Goal: Information Seeking & Learning: Learn about a topic

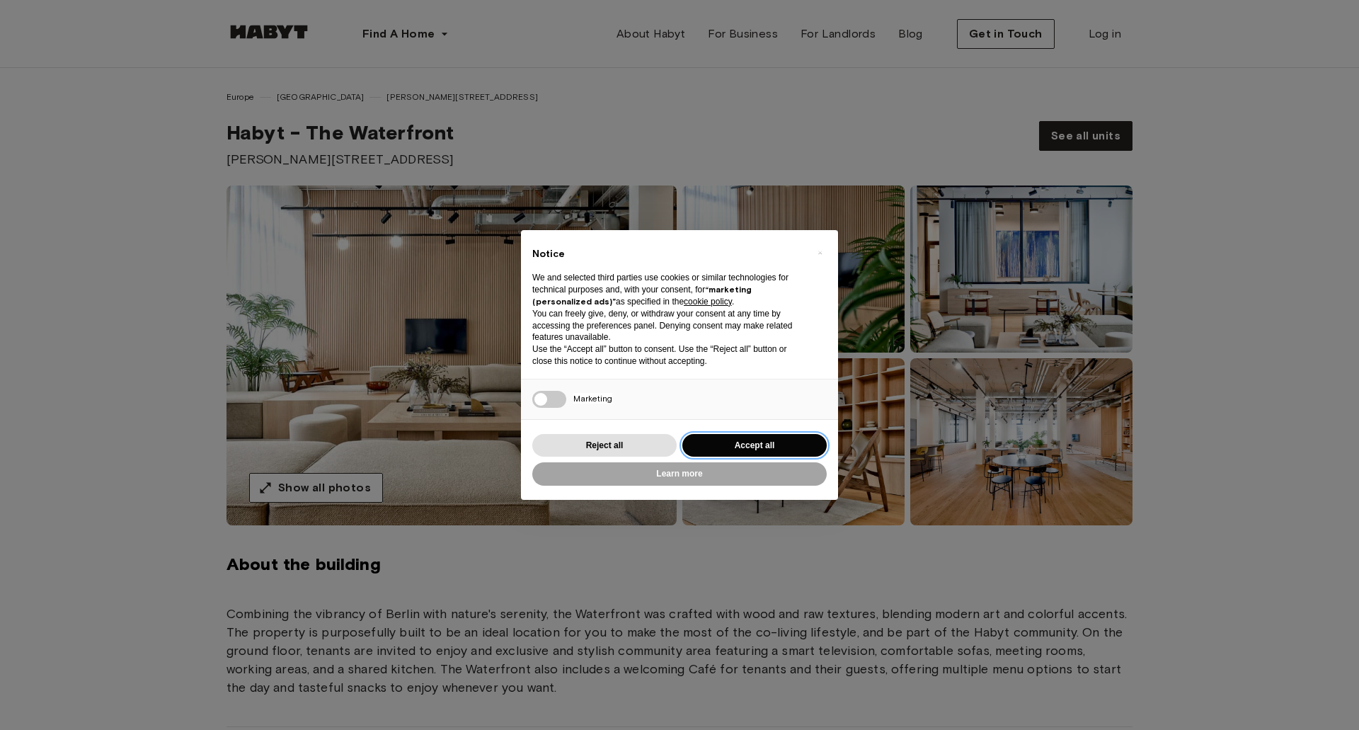
click at [758, 438] on button "Accept all" at bounding box center [754, 445] width 144 height 23
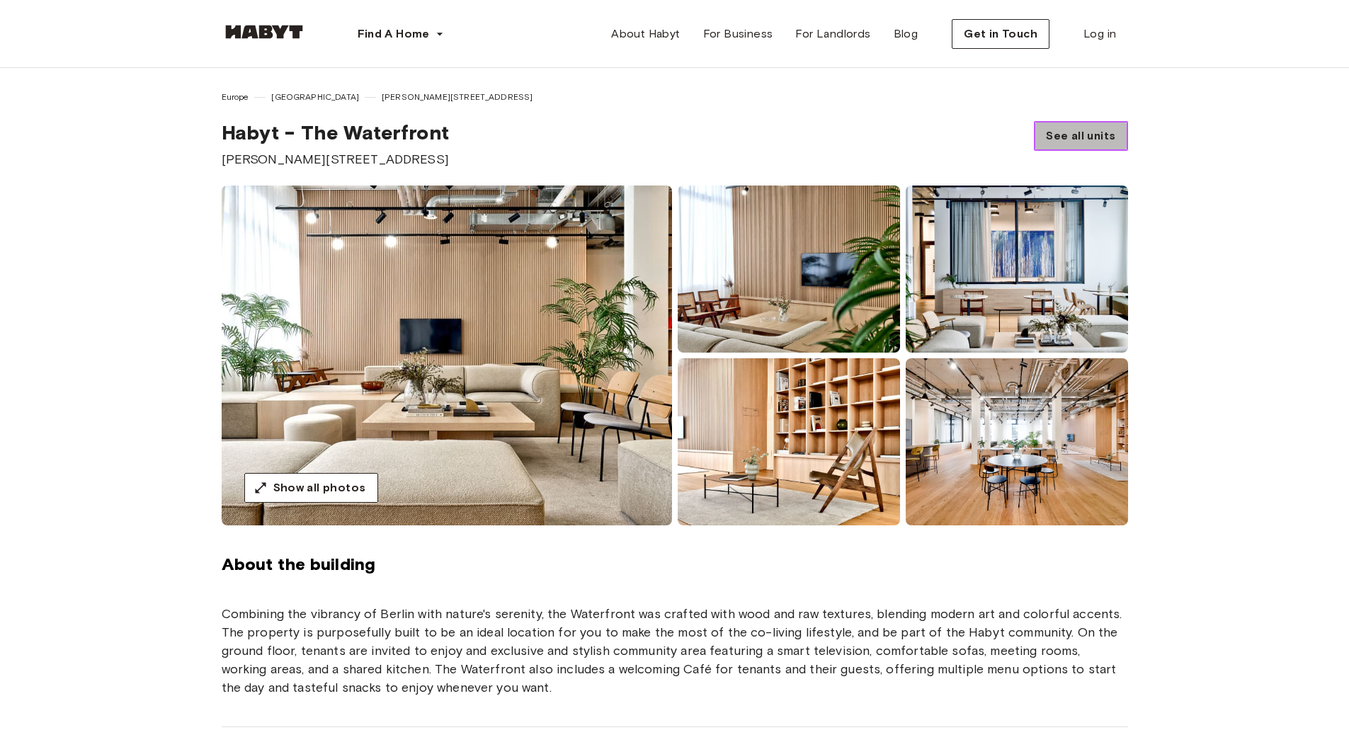
click at [1089, 132] on span "See all units" at bounding box center [1080, 135] width 69 height 17
click at [656, 41] on span "About Habyt" at bounding box center [645, 33] width 69 height 17
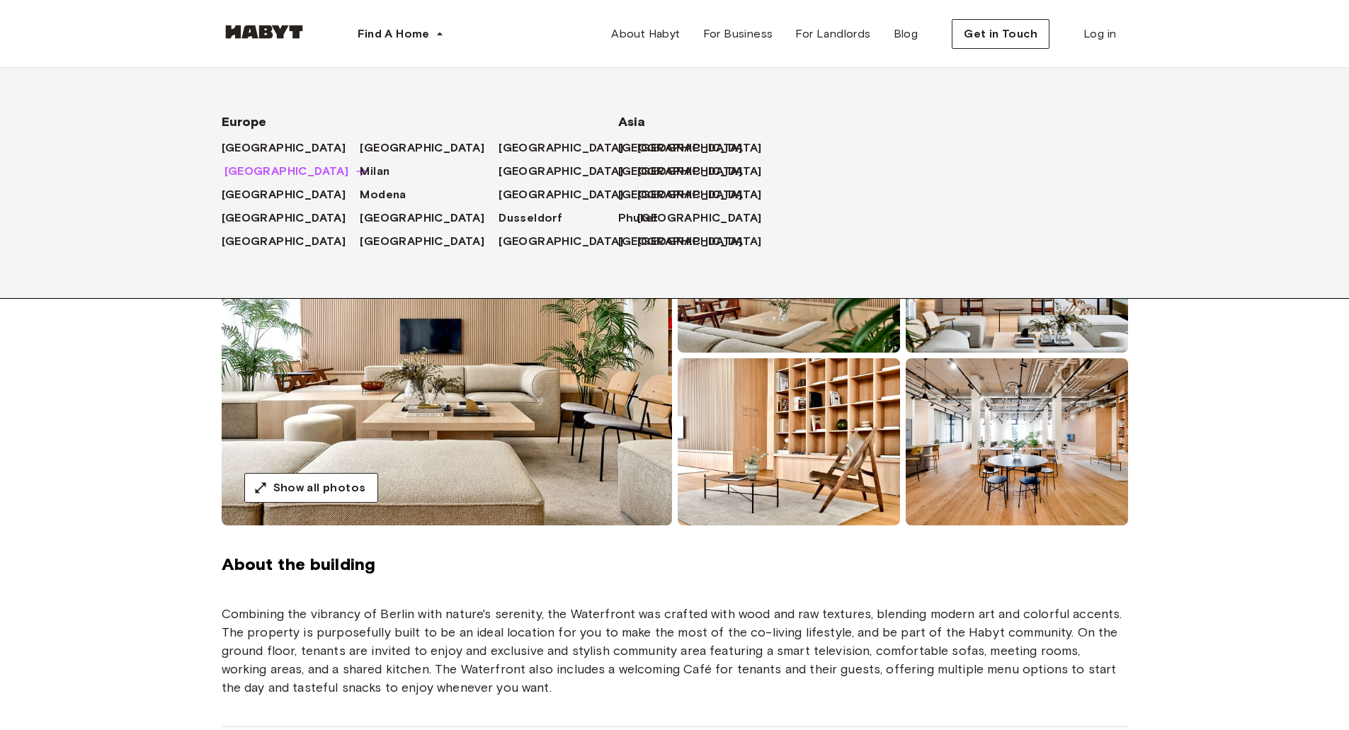
click at [248, 168] on span "[GEOGRAPHIC_DATA]" at bounding box center [286, 171] width 125 height 17
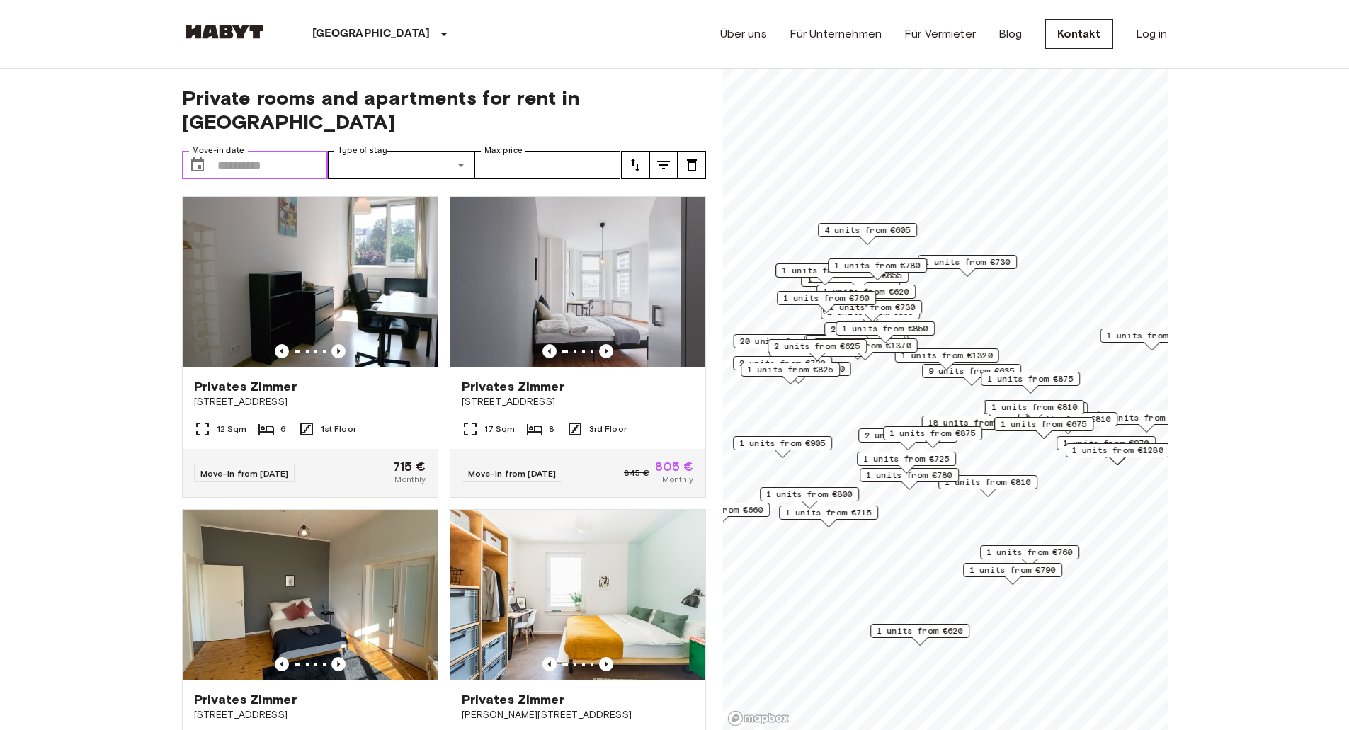
click at [282, 151] on input "Move-in date" at bounding box center [272, 165] width 111 height 28
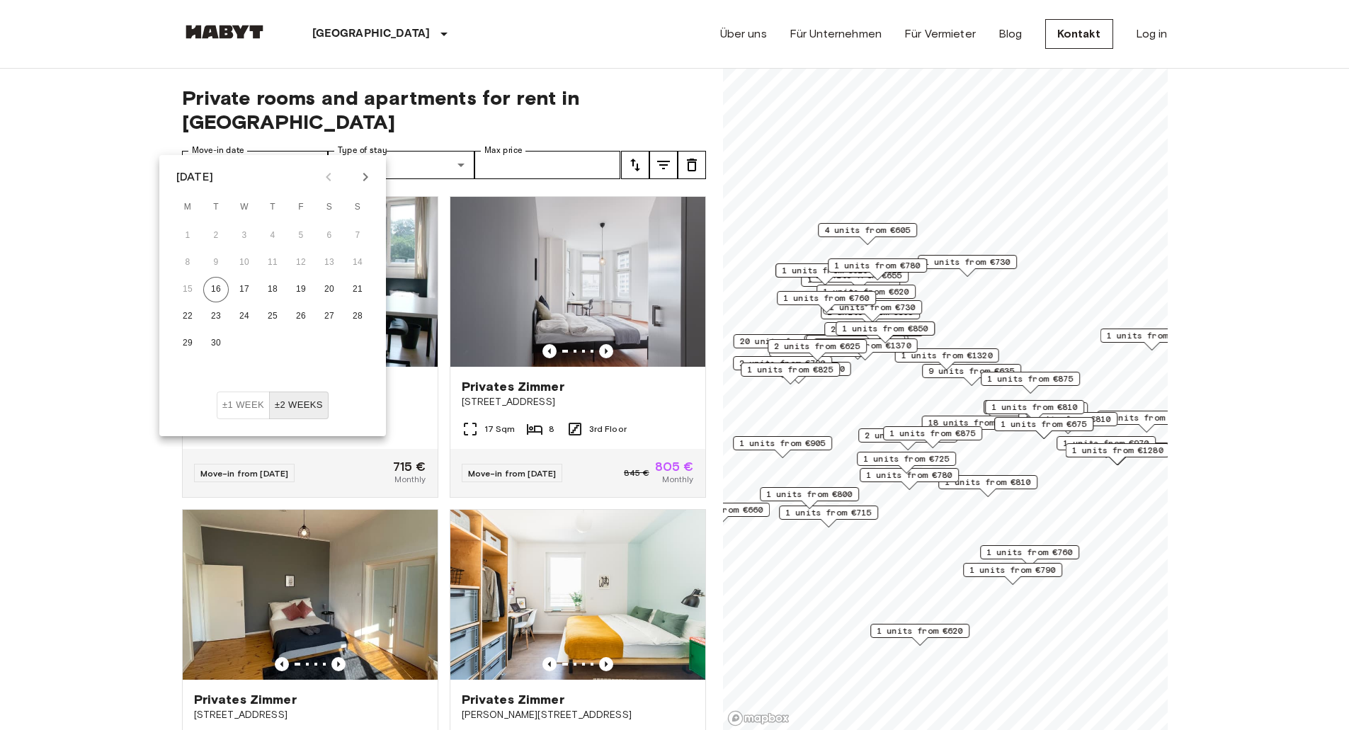
drag, startPoint x: 32, startPoint y: 250, endPoint x: 470, endPoint y: 74, distance: 472.3
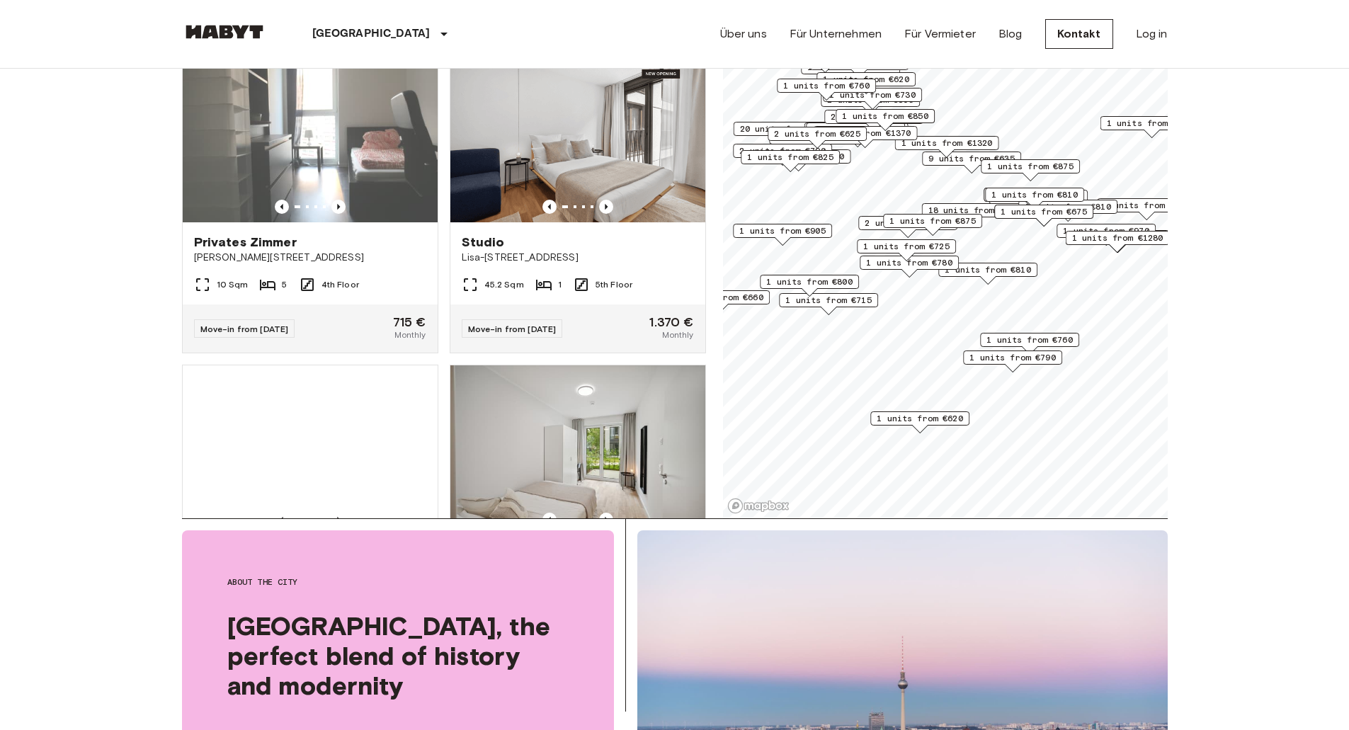
scroll to position [15892, 0]
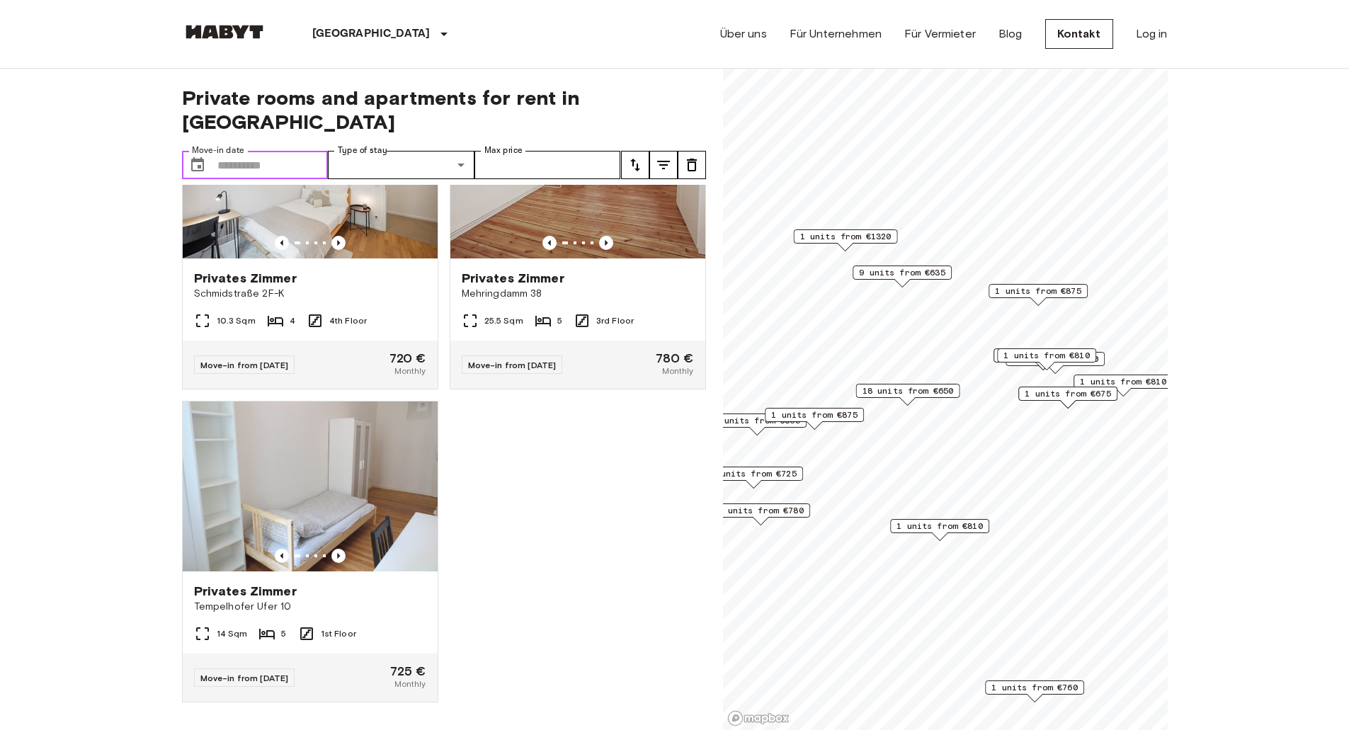
scroll to position [3413, 0]
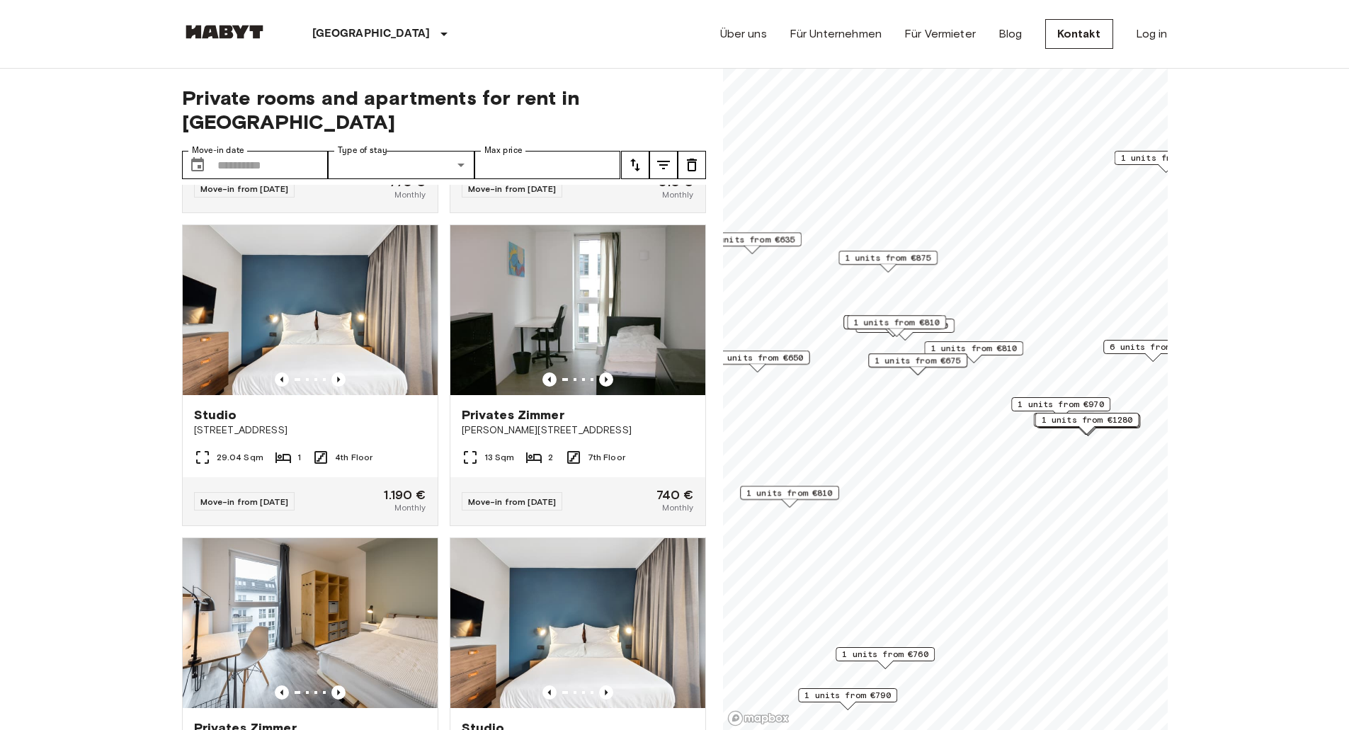
scroll to position [5013, 0]
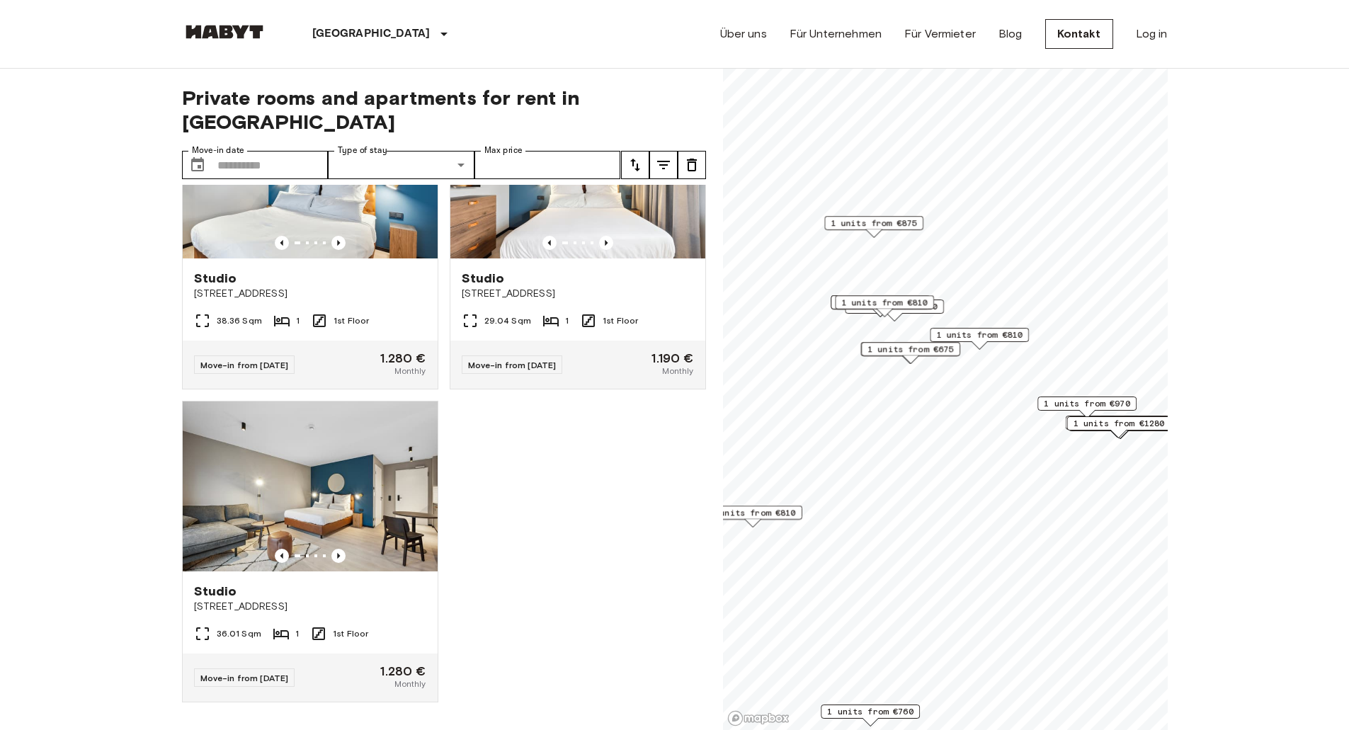
scroll to position [2134, 0]
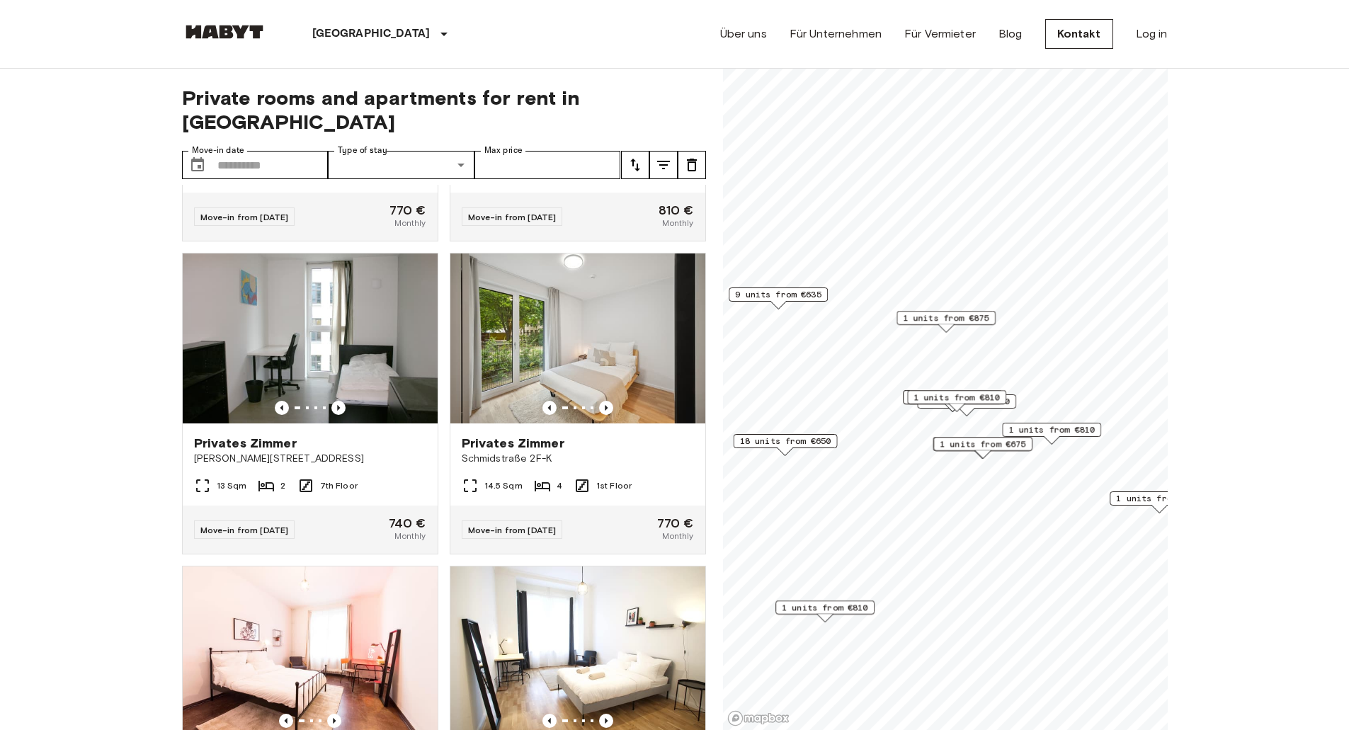
scroll to position [2773, 0]
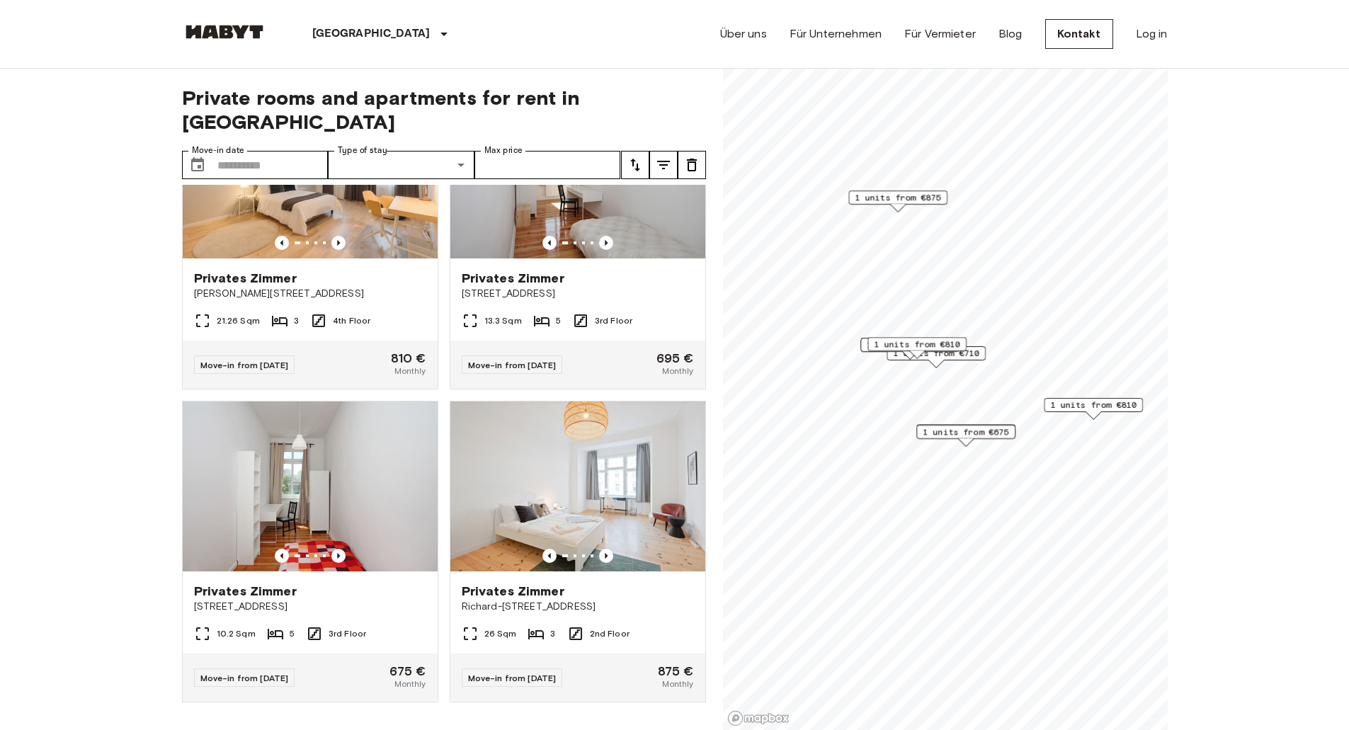
scroll to position [534, 0]
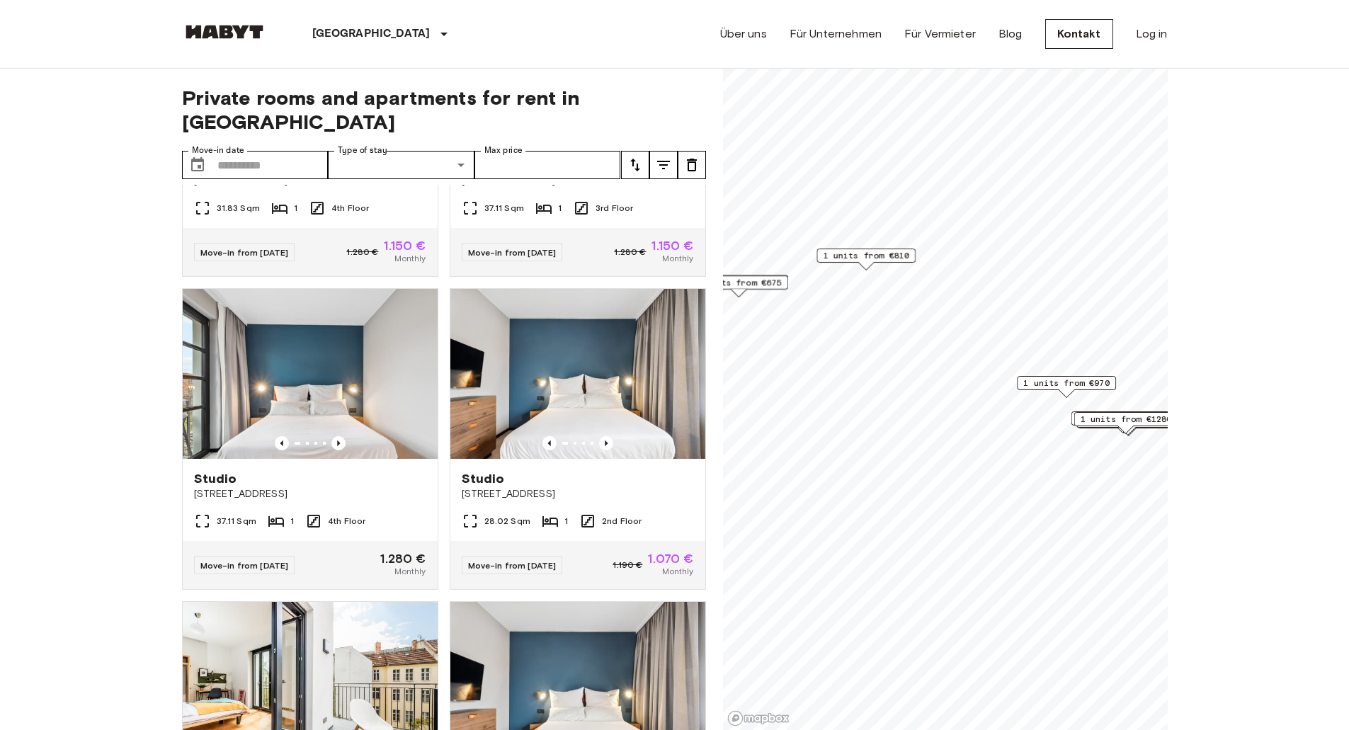
scroll to position [1174, 0]
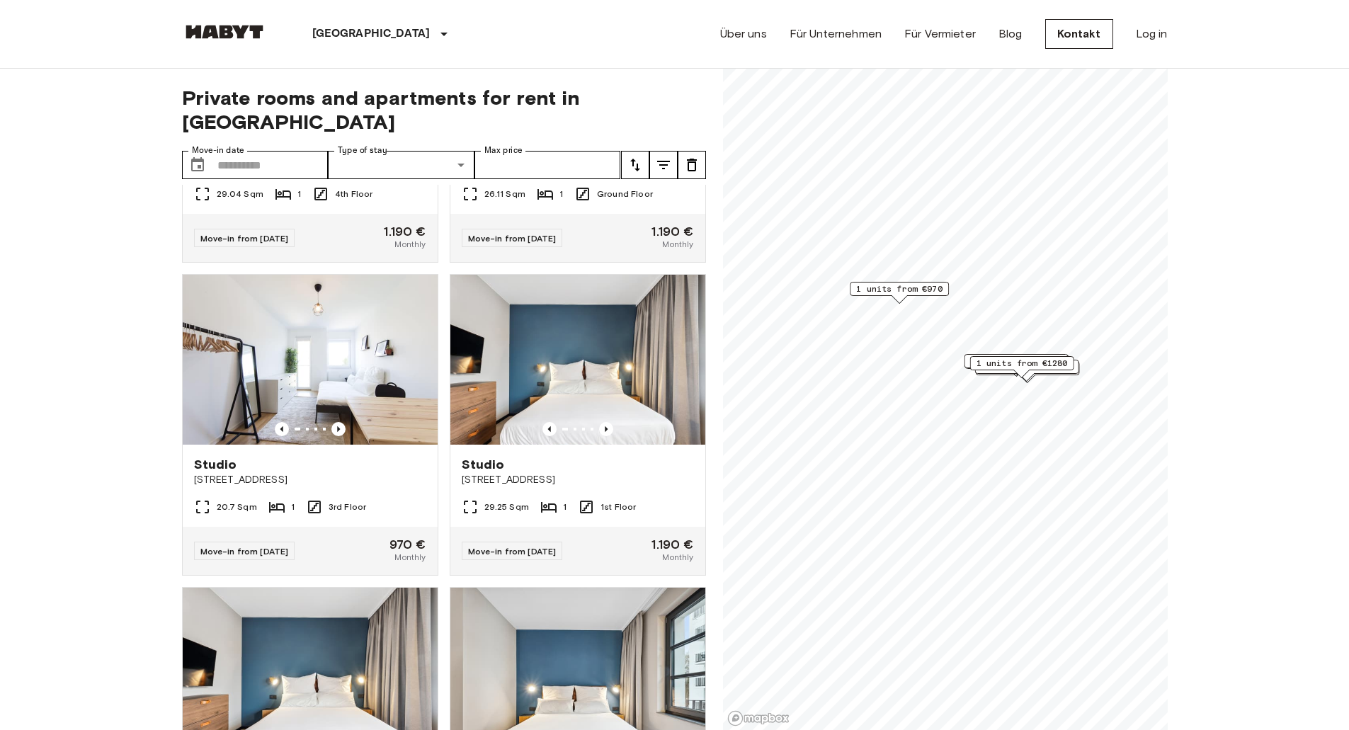
scroll to position [854, 0]
